Goal: Task Accomplishment & Management: Complete application form

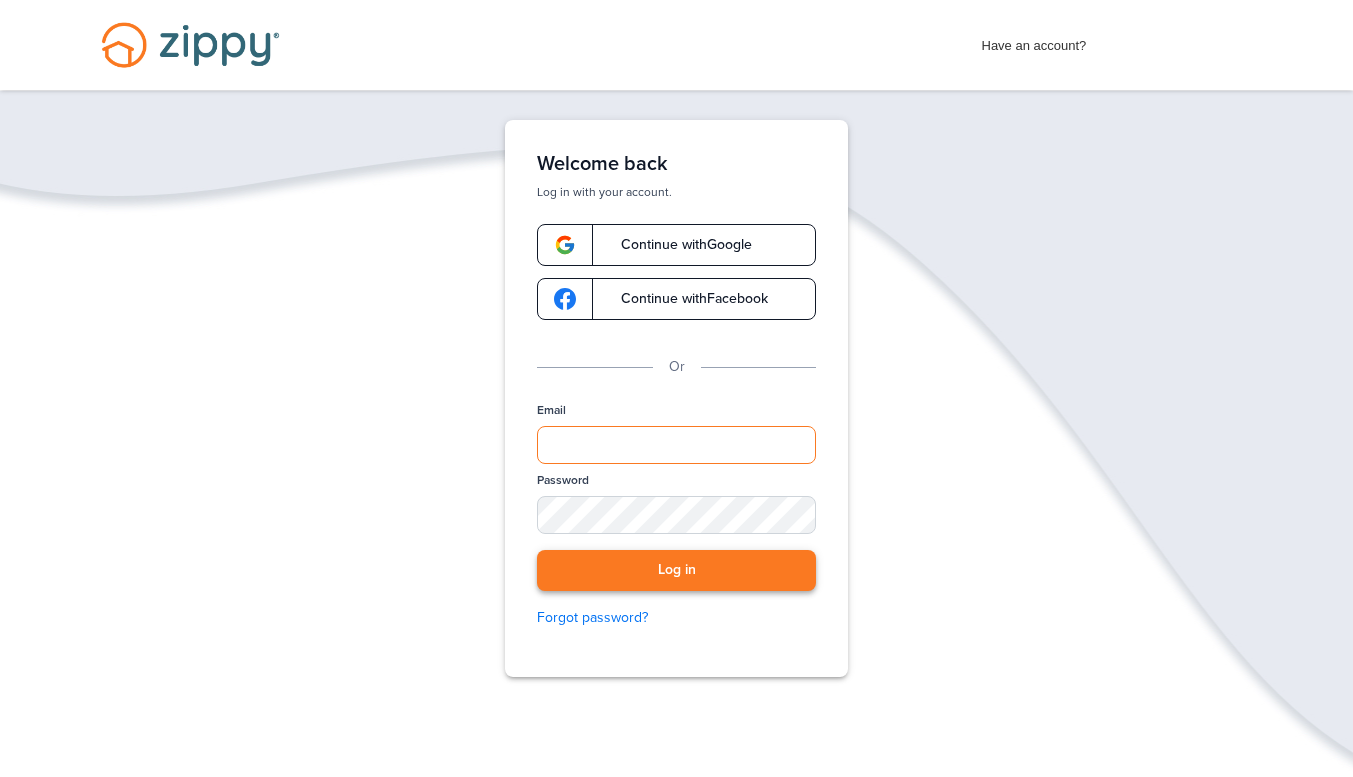
type input "**********"
click at [655, 568] on button "Log in" at bounding box center [676, 570] width 279 height 41
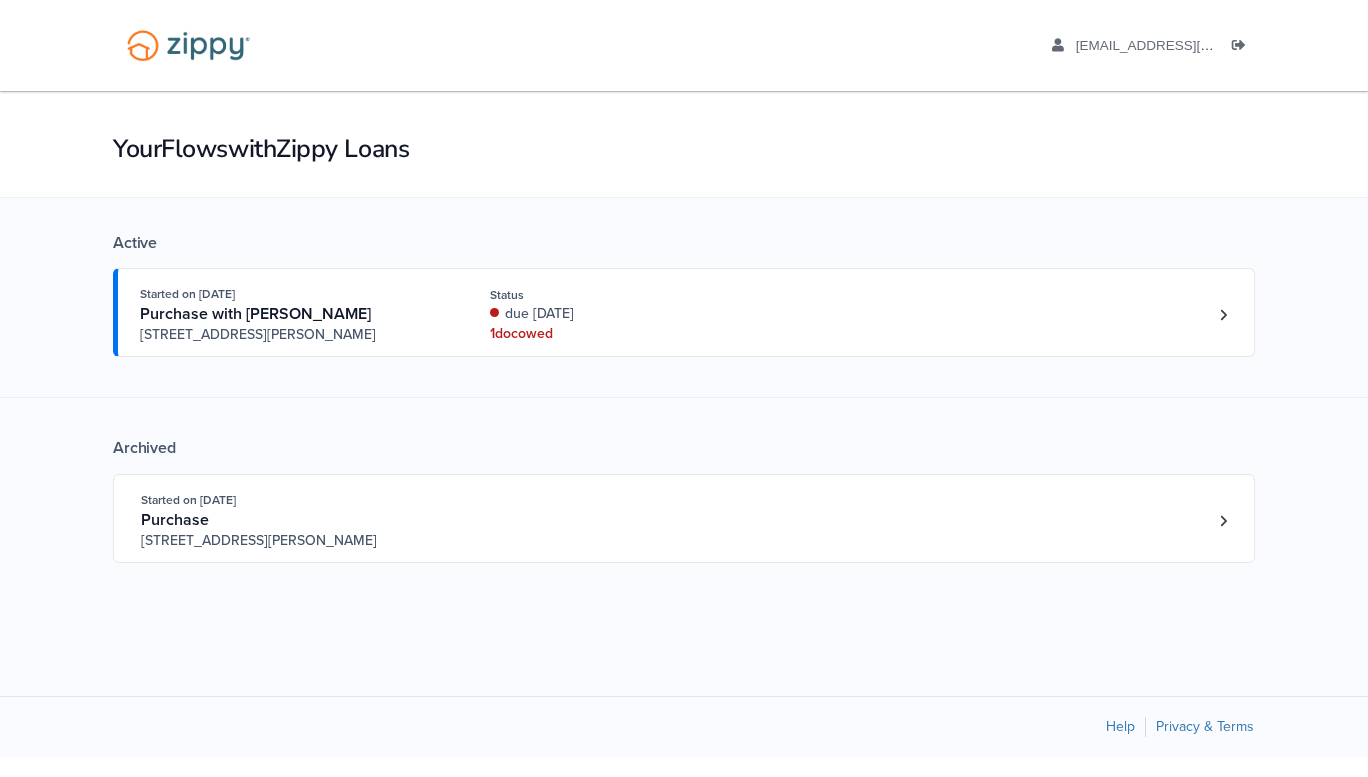
click at [1165, 162] on h1 "Your Flows with Zippy Loans" at bounding box center [684, 149] width 1142 height 34
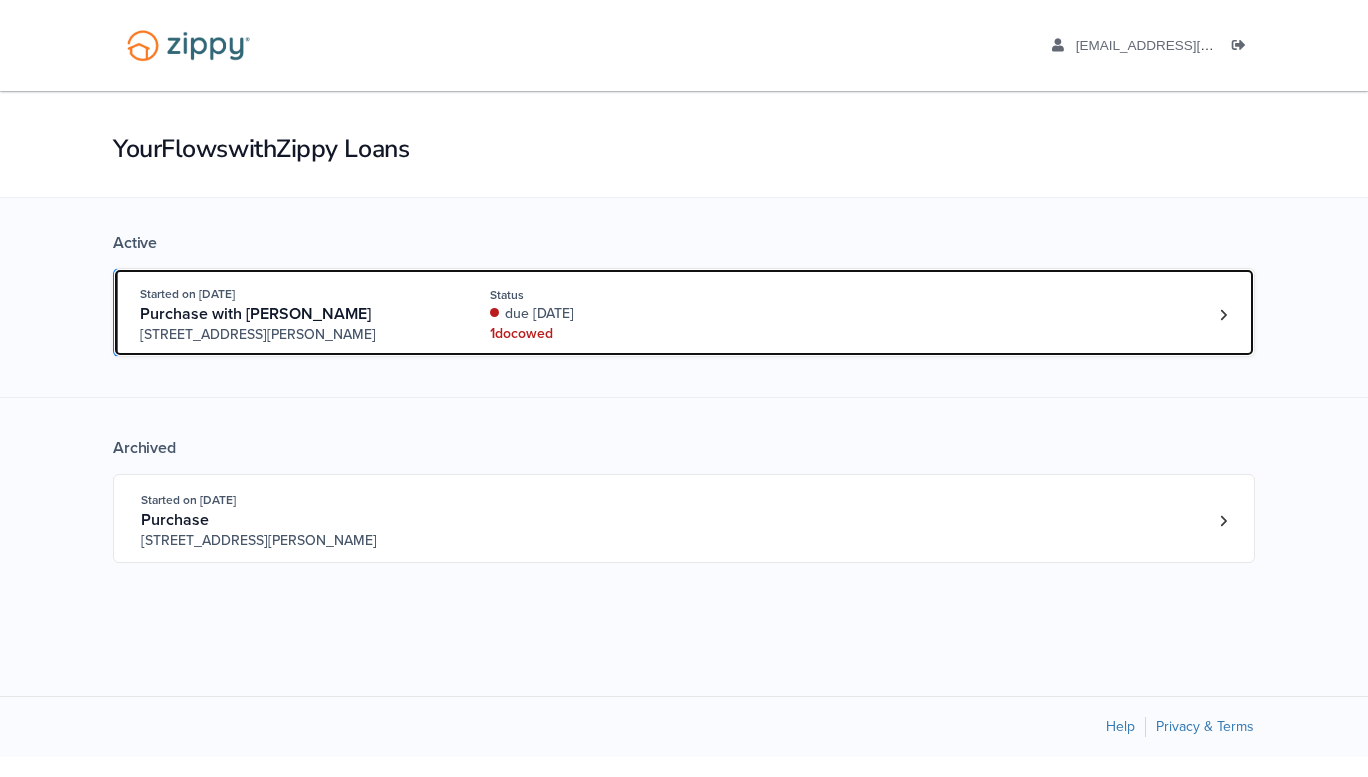
click at [463, 312] on div "Started on [DATE] Purchase with [PERSON_NAME] [STREET_ADDRESS][PERSON_NAME][PER…" at bounding box center [674, 314] width 1068 height 61
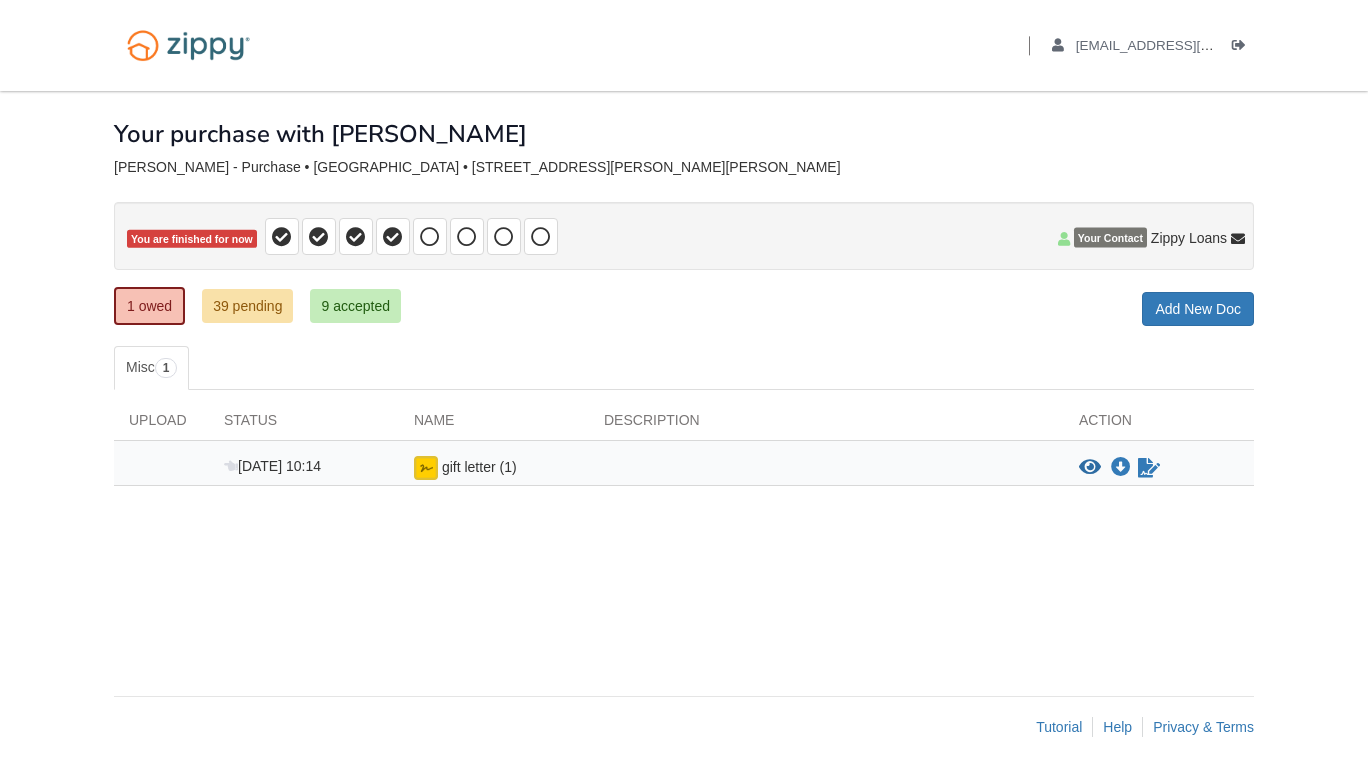
click at [486, 471] on span "gift letter (1)" at bounding box center [479, 467] width 75 height 16
drag, startPoint x: 429, startPoint y: 465, endPoint x: 854, endPoint y: 471, distance: 425.0
click at [854, 471] on div at bounding box center [826, 468] width 475 height 24
click at [1098, 458] on icon "View gift letter (1)" at bounding box center [1090, 468] width 22 height 20
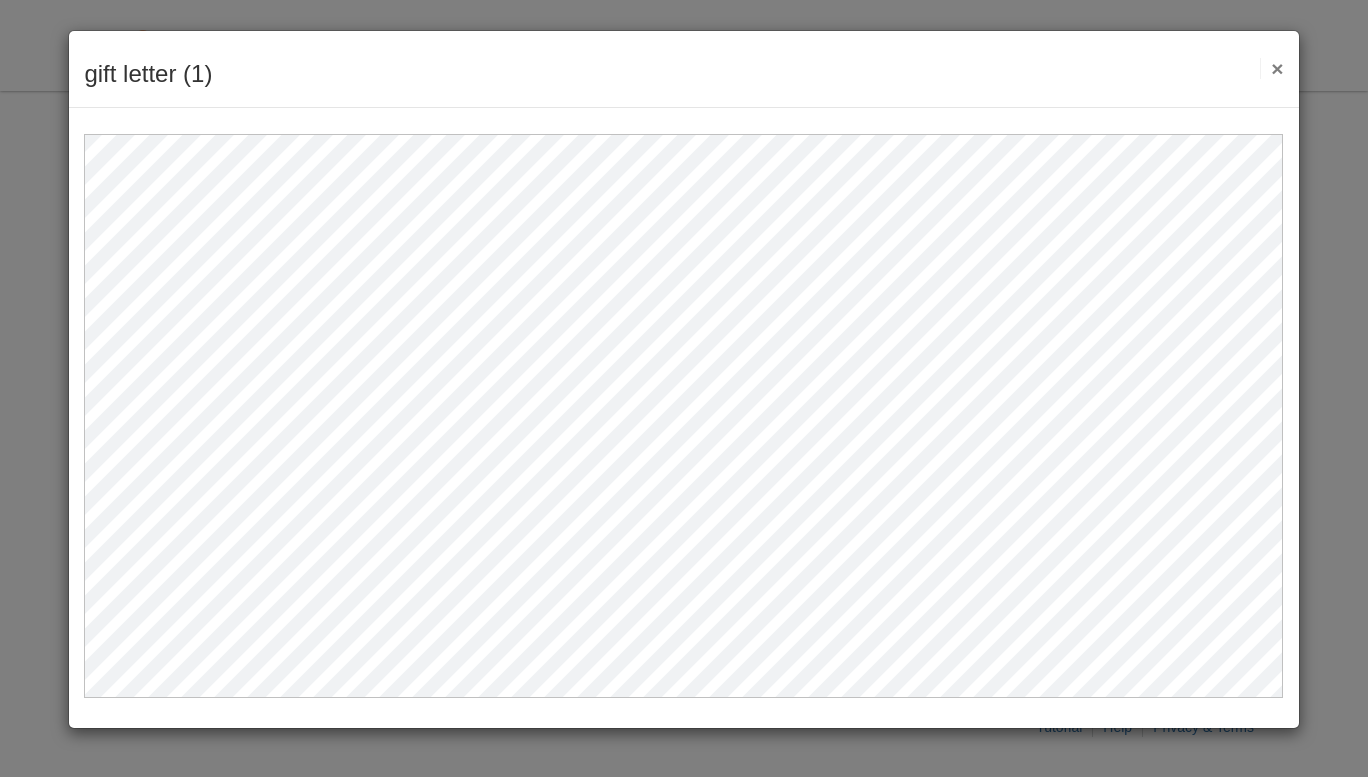
click at [1275, 68] on button "×" at bounding box center [1271, 68] width 23 height 21
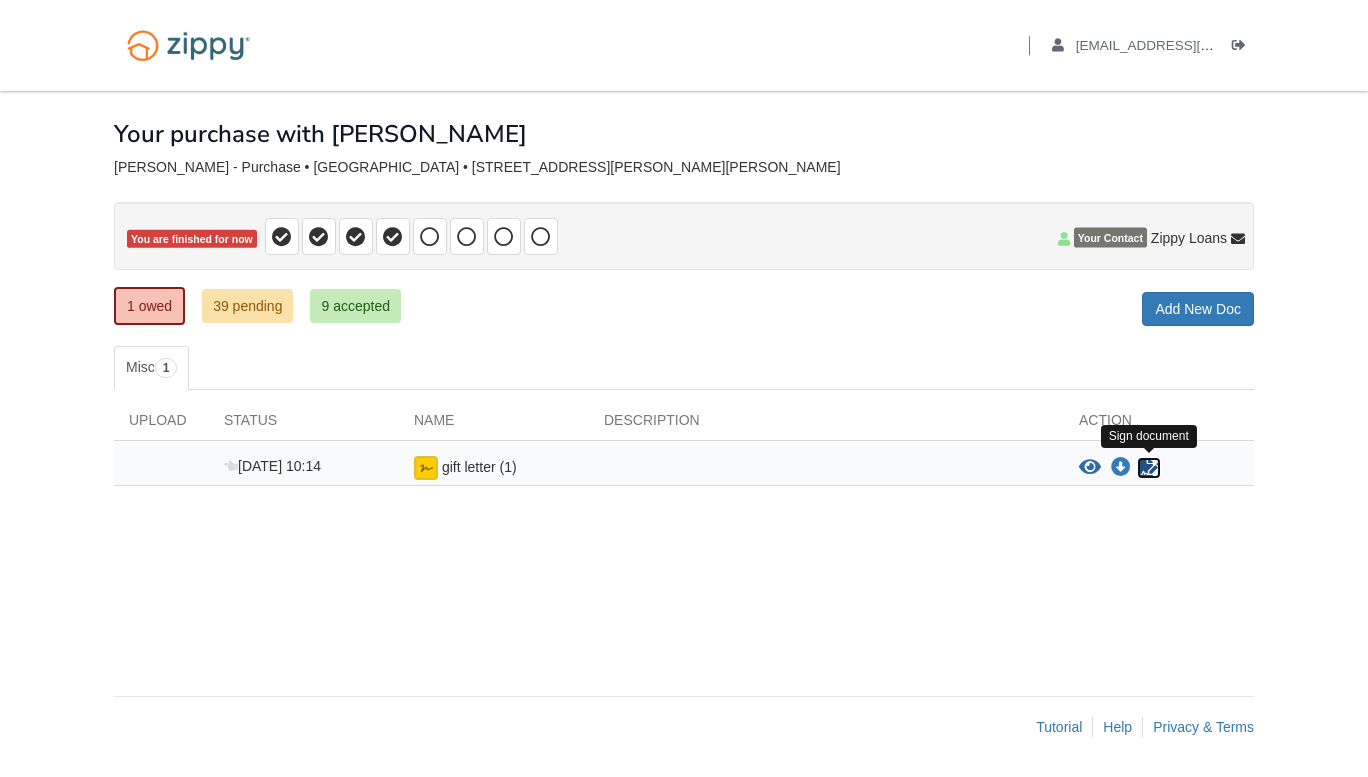
click at [1145, 474] on icon "Sign Form" at bounding box center [1149, 468] width 22 height 20
click at [1123, 468] on icon "Download gift letter (1)" at bounding box center [1121, 468] width 20 height 20
click at [1090, 466] on icon "View gift letter (1)" at bounding box center [1090, 468] width 22 height 20
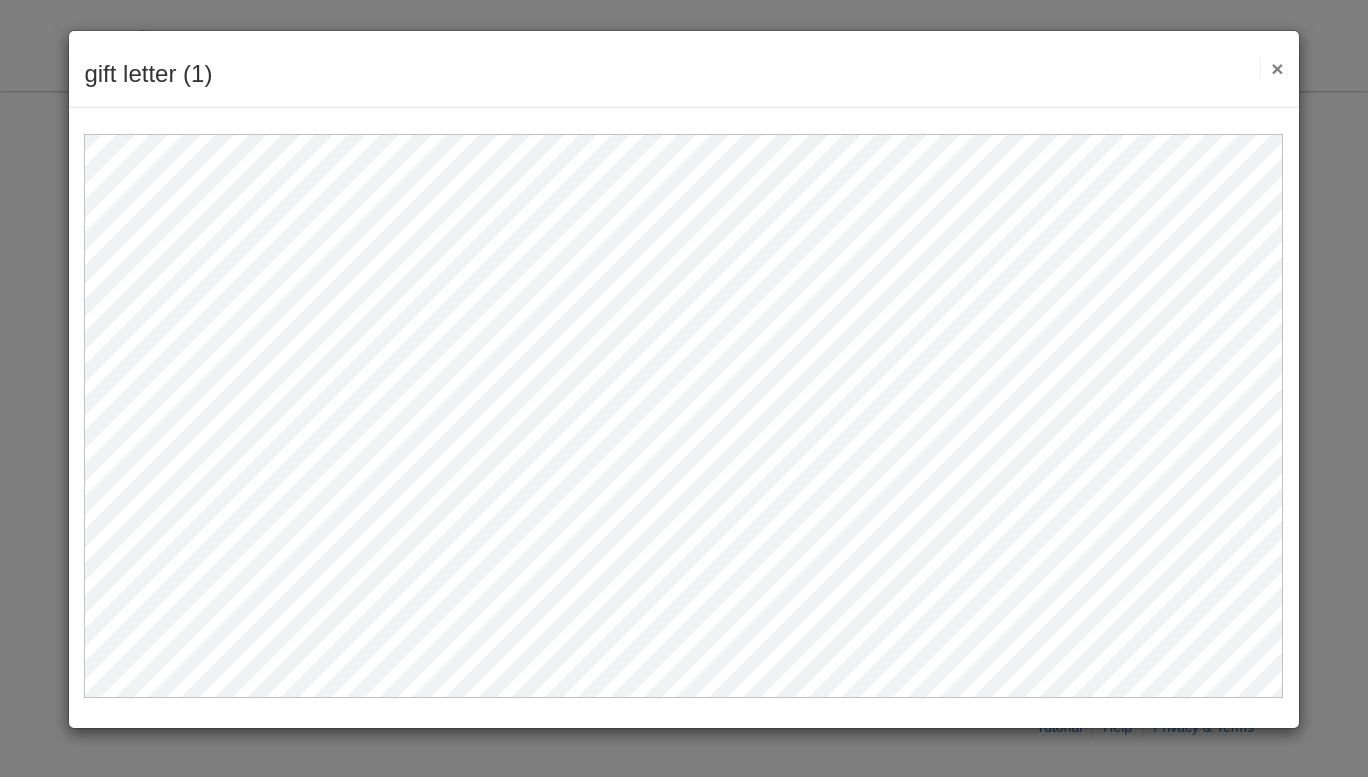
click at [1276, 58] on button "×" at bounding box center [1271, 68] width 23 height 21
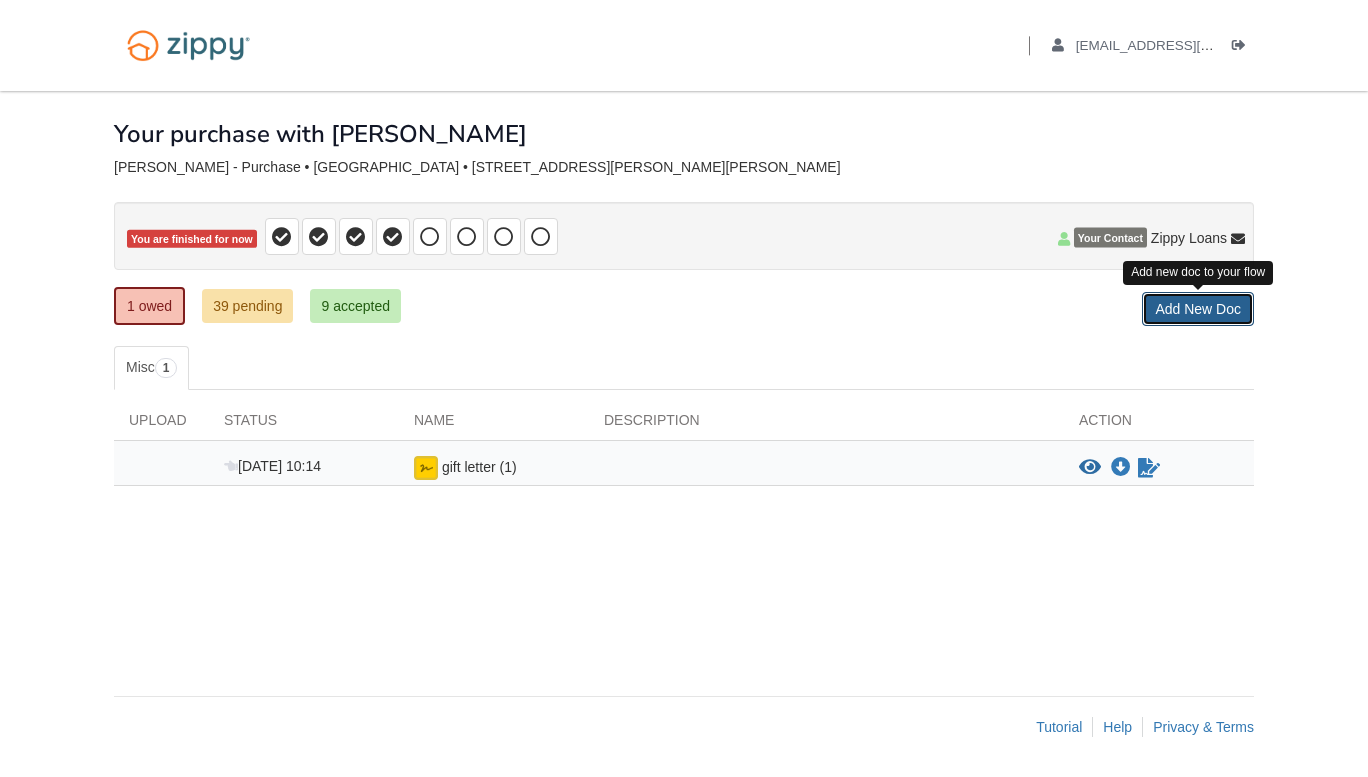
click at [1192, 316] on link "Add New Doc" at bounding box center [1198, 309] width 112 height 34
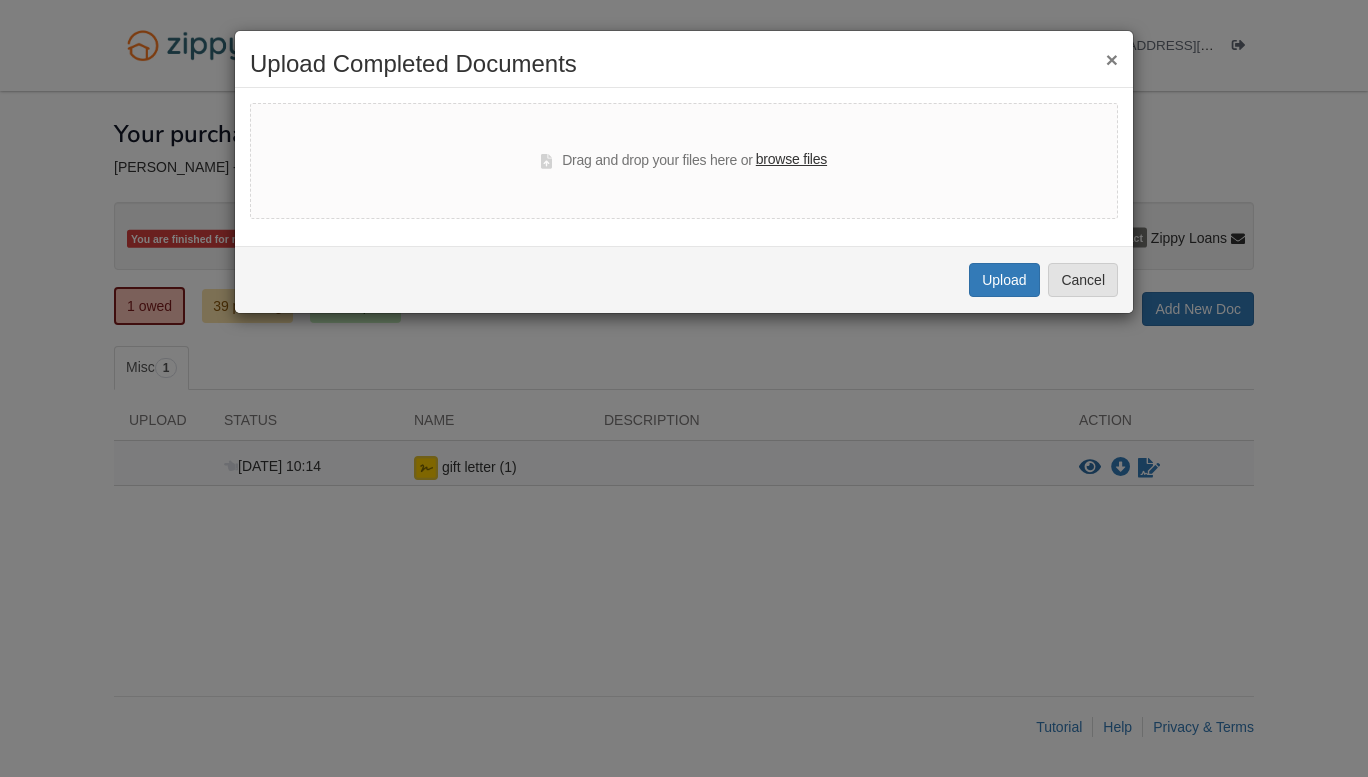
click at [798, 166] on label "browse files" at bounding box center [791, 160] width 71 height 22
click at [0, 0] on input "browse files" at bounding box center [0, 0] width 0 height 0
select select "****"
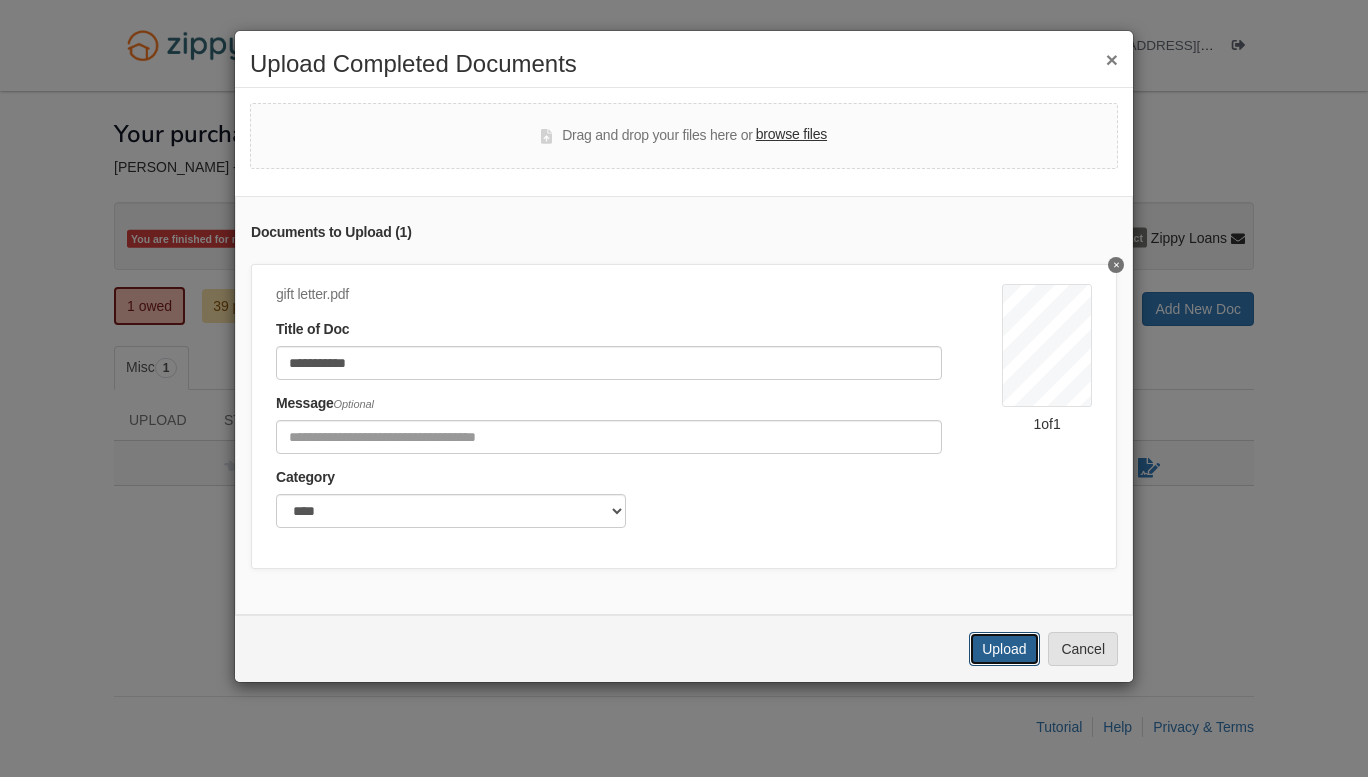
click at [1025, 655] on button "Upload" at bounding box center [1004, 649] width 70 height 34
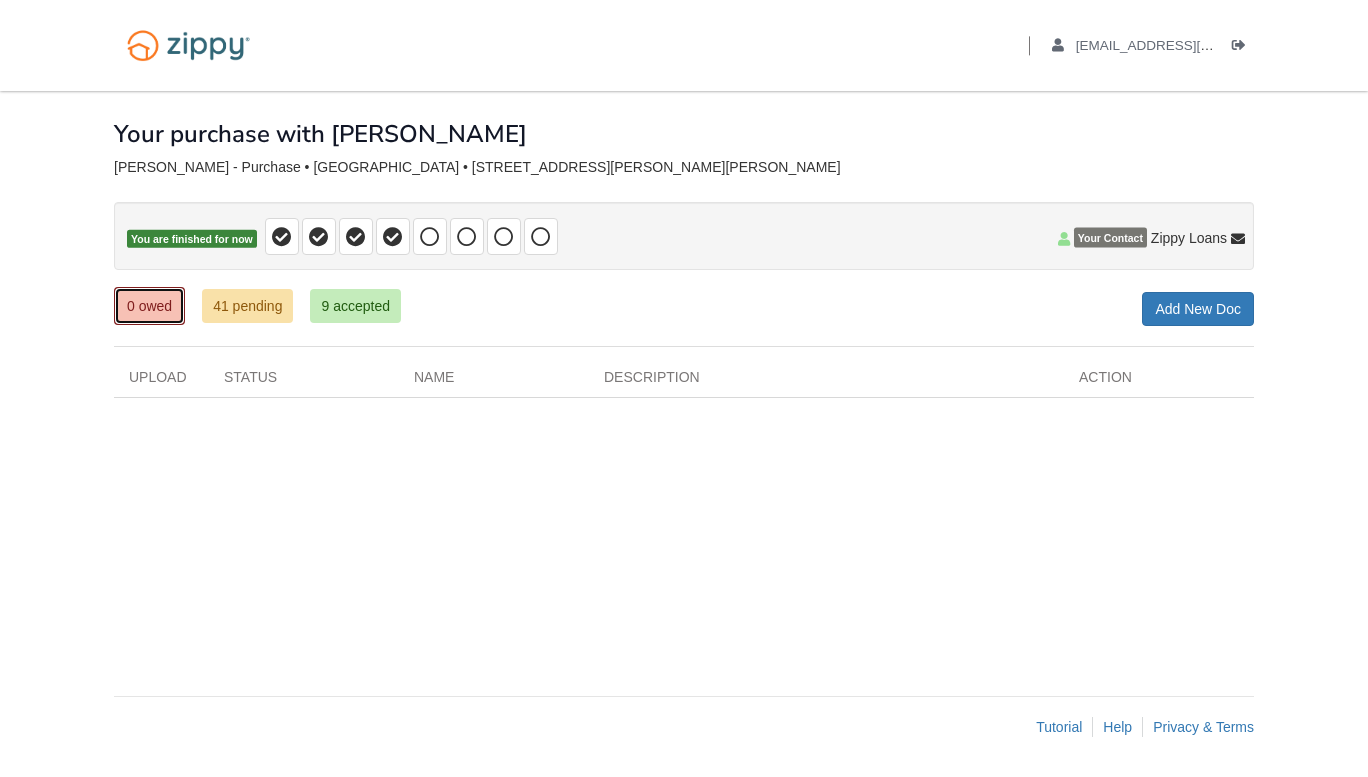
click at [134, 300] on link "0 owed" at bounding box center [149, 306] width 71 height 38
